Goal: Manage account settings

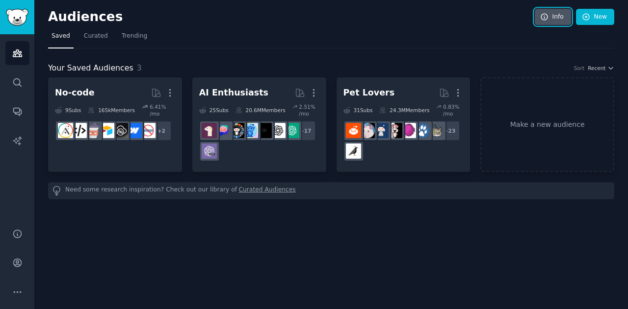
click at [562, 16] on link "Info" at bounding box center [552, 17] width 36 height 17
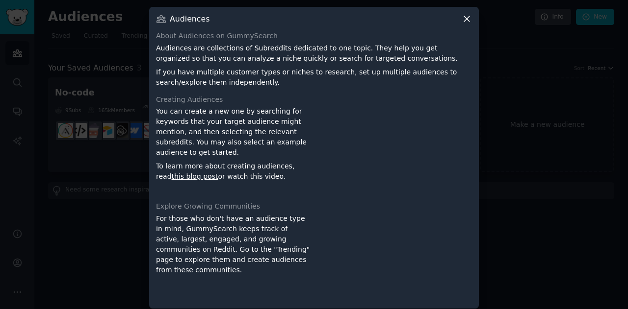
click at [465, 18] on icon at bounding box center [466, 18] width 5 height 5
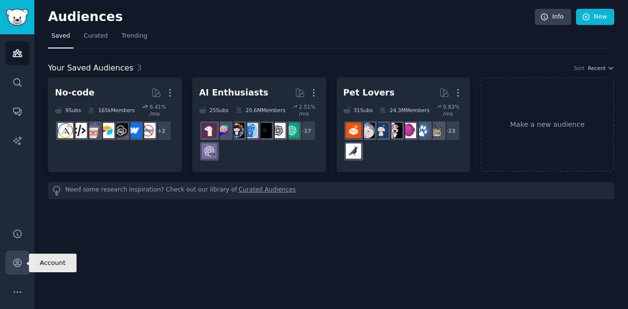
click at [17, 262] on icon "Sidebar" at bounding box center [17, 263] width 10 height 10
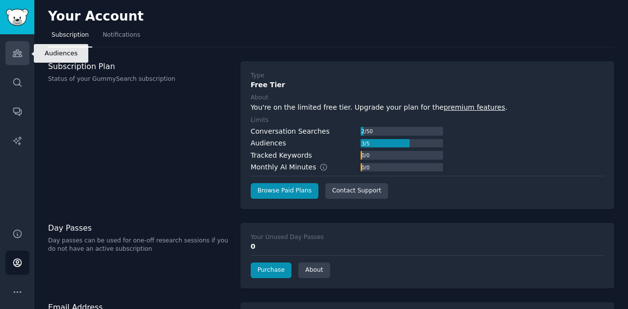
click at [18, 56] on icon "Sidebar" at bounding box center [17, 53] width 10 height 10
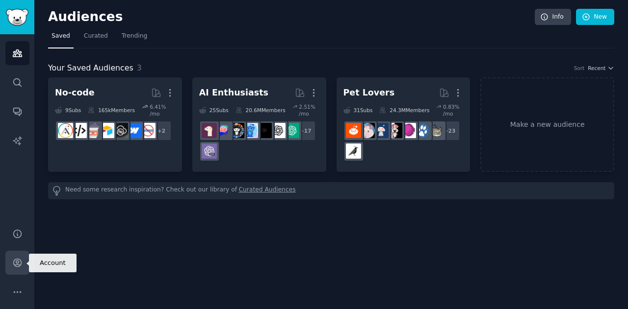
click at [18, 262] on icon "Sidebar" at bounding box center [17, 263] width 10 height 10
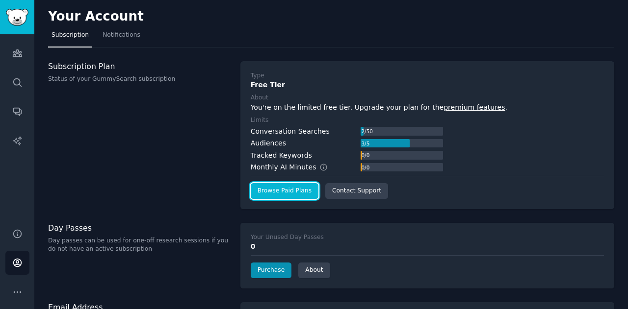
click at [278, 193] on link "Browse Paid Plans" at bounding box center [285, 191] width 68 height 16
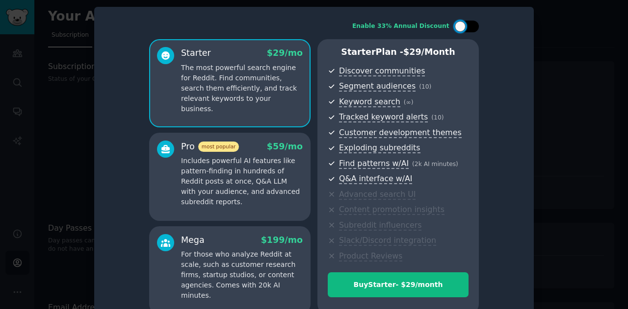
click at [471, 24] on div at bounding box center [471, 26] width 5 height 5
checkbox input "true"
click at [30, 137] on div at bounding box center [314, 154] width 628 height 309
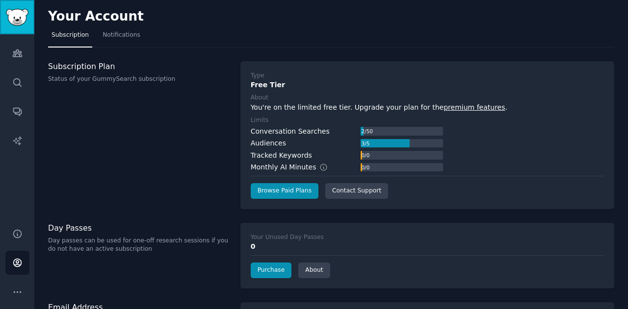
click at [21, 22] on img "Sidebar" at bounding box center [17, 17] width 23 height 17
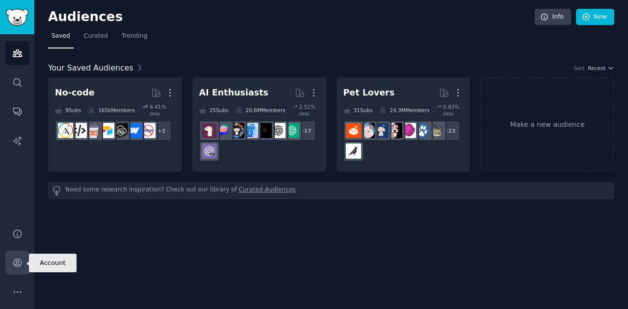
click at [19, 261] on icon "Sidebar" at bounding box center [17, 263] width 10 height 10
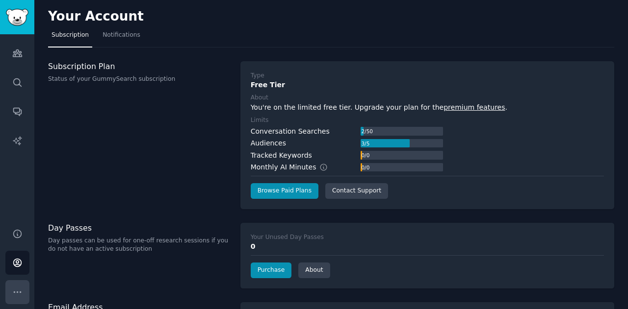
click at [14, 292] on icon "Sidebar" at bounding box center [17, 292] width 7 height 1
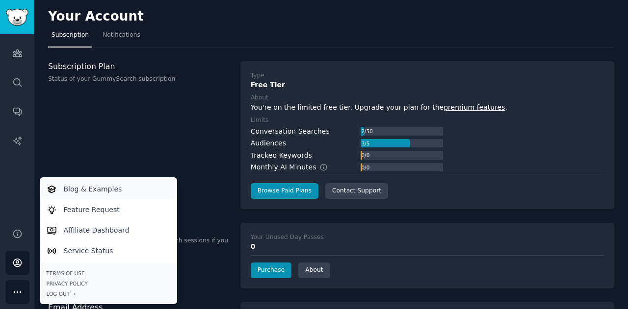
click at [104, 188] on p "Blog & Examples" at bounding box center [93, 189] width 58 height 10
click at [61, 294] on div "Log Out →" at bounding box center [109, 294] width 124 height 7
click at [62, 291] on div "Log Out →" at bounding box center [109, 294] width 124 height 7
click at [63, 292] on div "Log Out →" at bounding box center [109, 294] width 124 height 7
click at [74, 294] on div "Log Out →" at bounding box center [109, 294] width 124 height 7
